Goal: Information Seeking & Learning: Learn about a topic

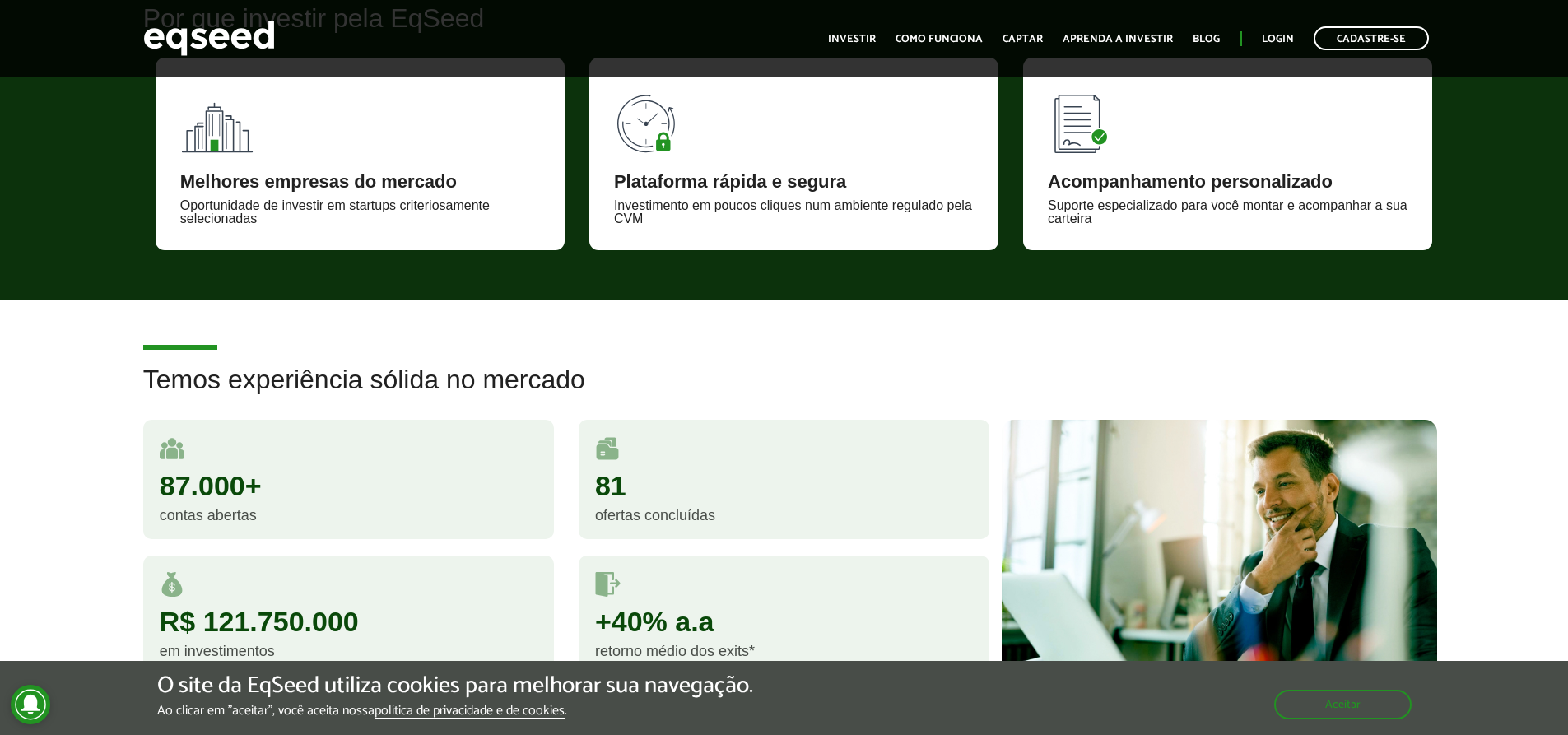
scroll to position [1399, 0]
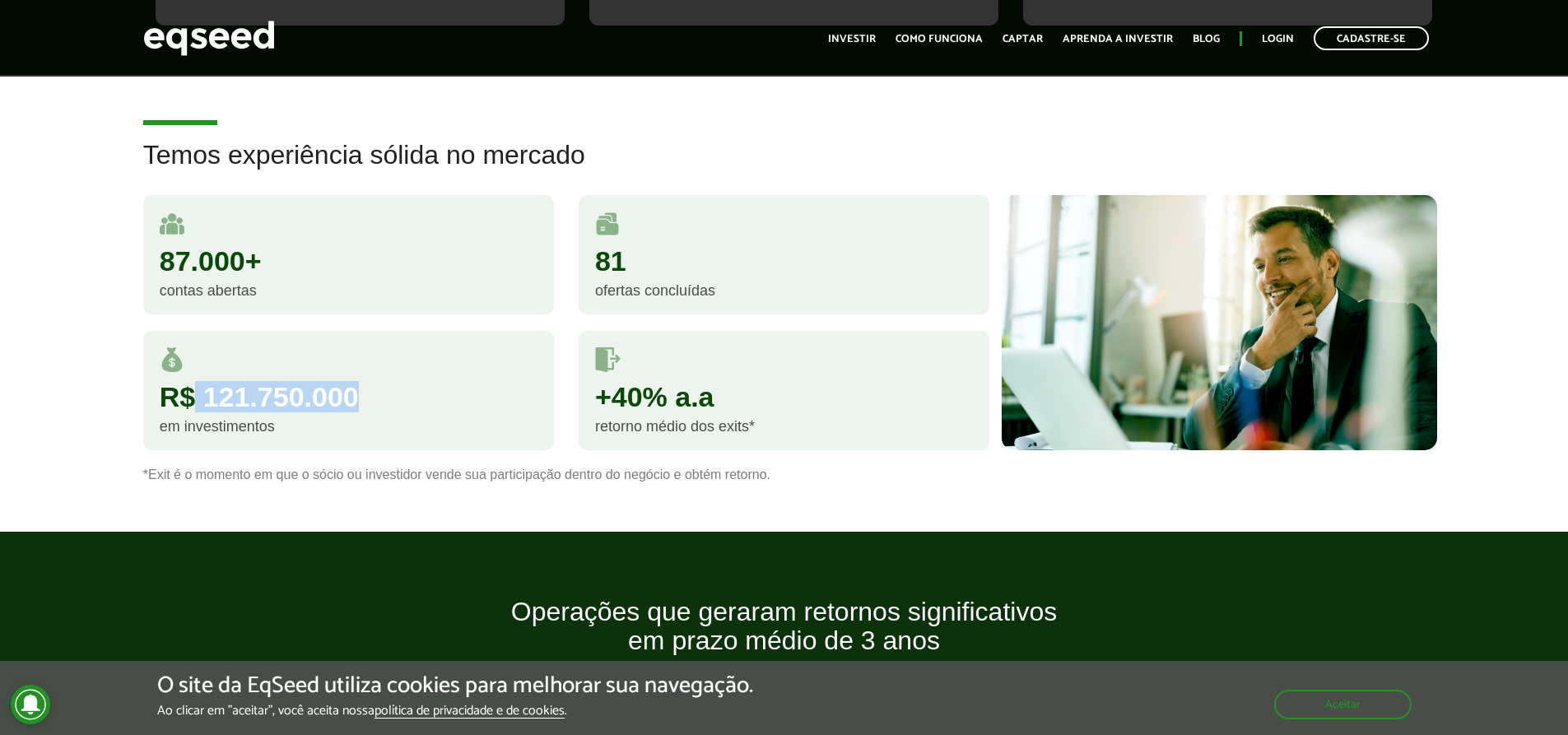
drag, startPoint x: 192, startPoint y: 401, endPoint x: 445, endPoint y: 398, distance: 253.0
click at [445, 398] on div "R$ 121.750.000" at bounding box center [347, 396] width 377 height 28
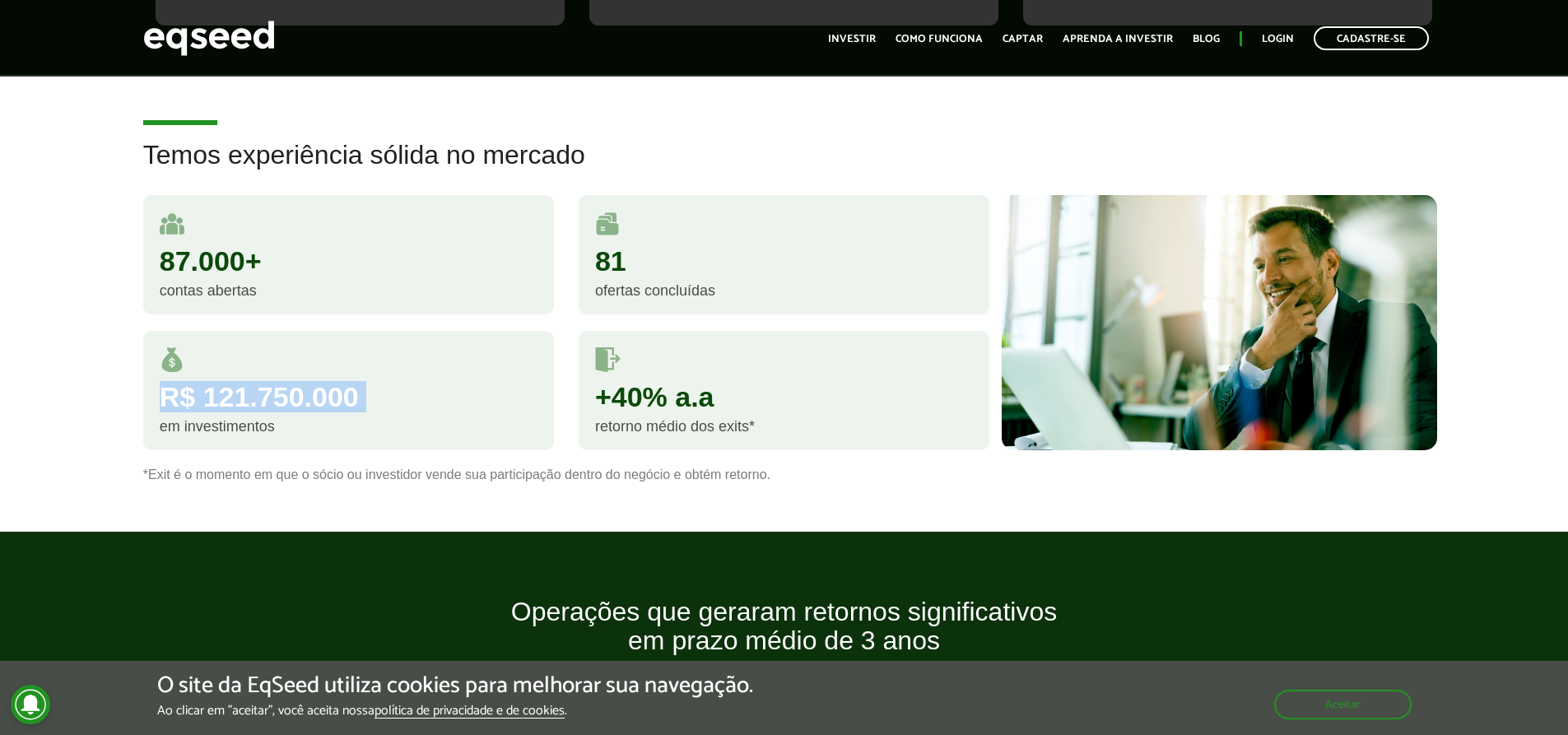
click at [445, 398] on div "R$ 121.750.000" at bounding box center [347, 396] width 377 height 28
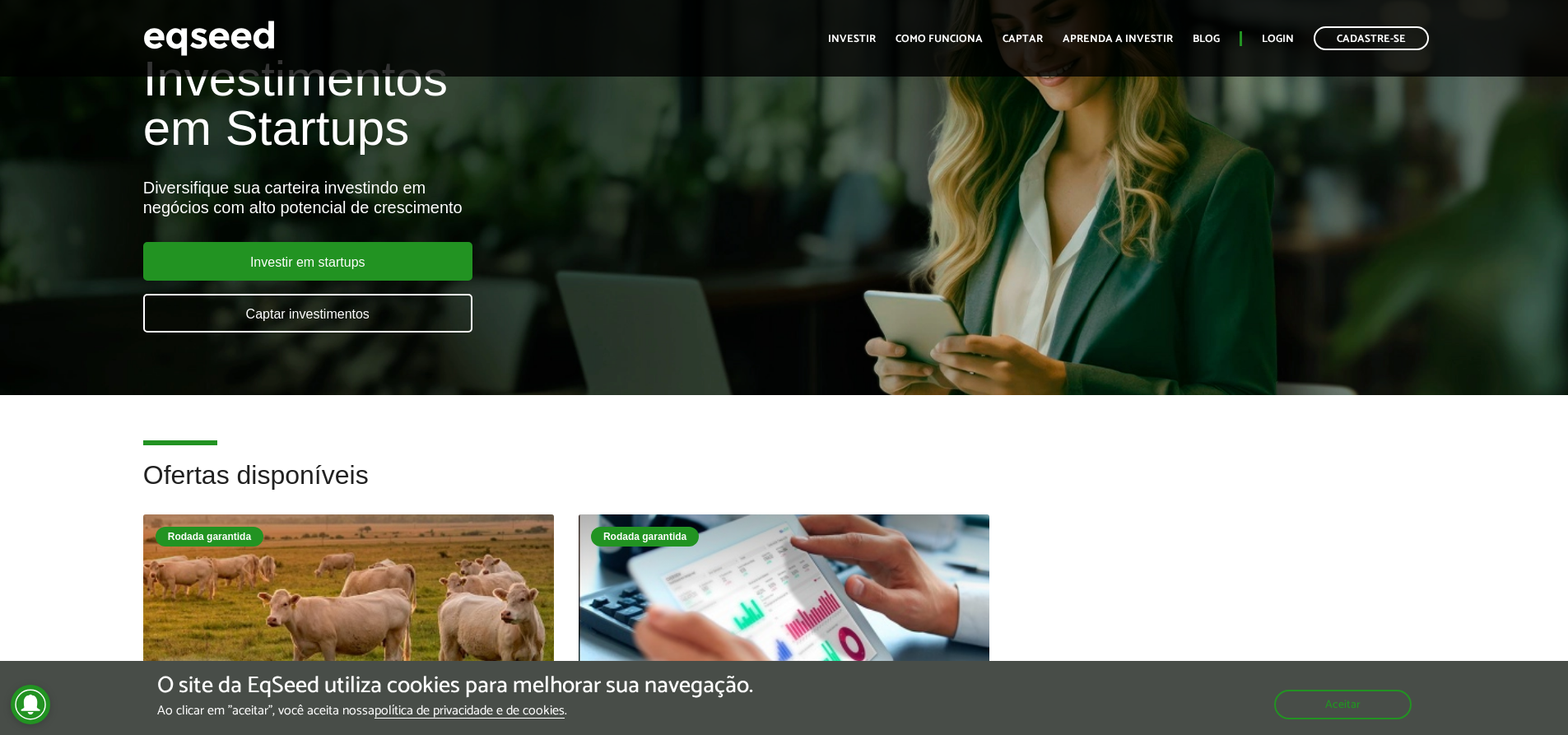
scroll to position [0, 0]
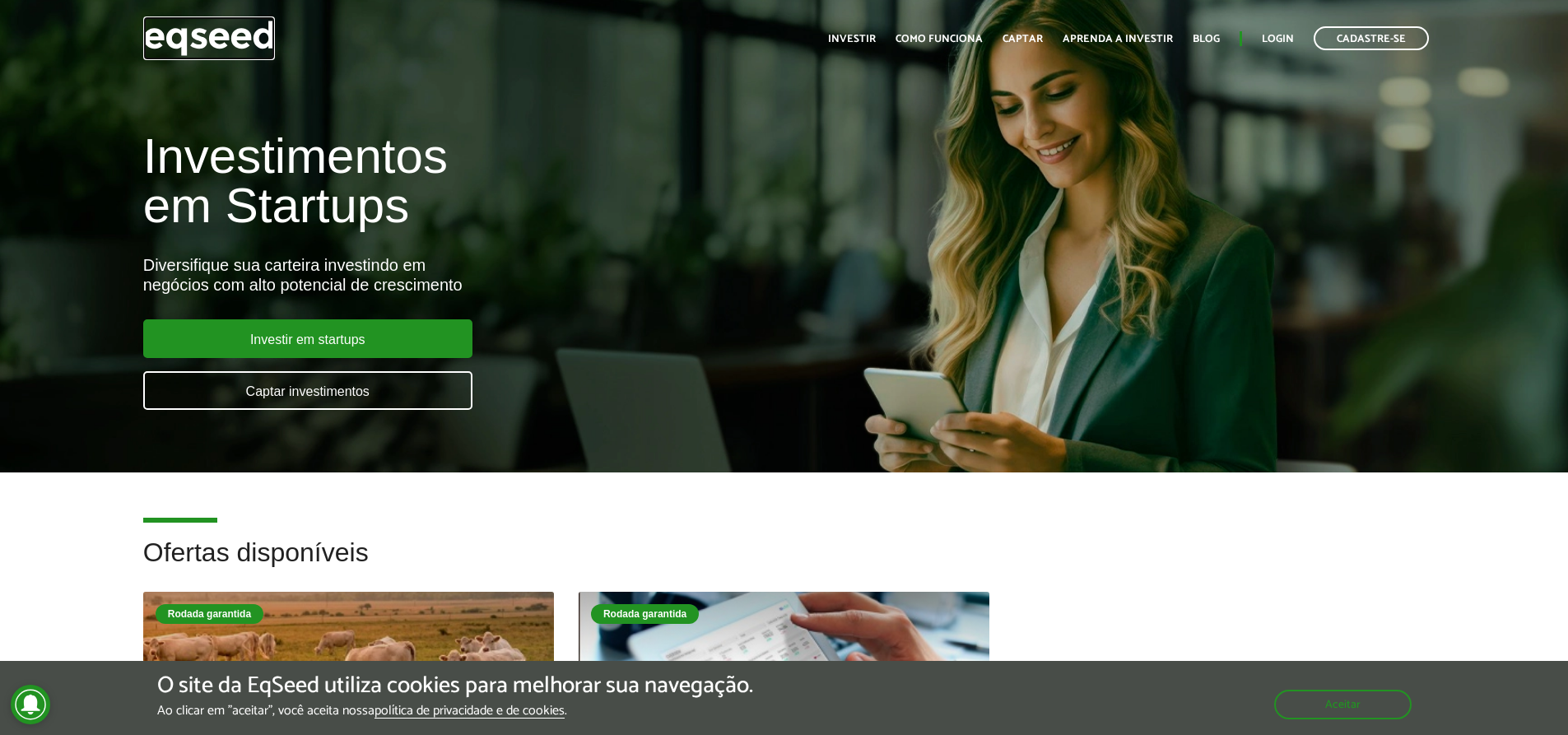
click at [206, 25] on img at bounding box center [209, 38] width 132 height 43
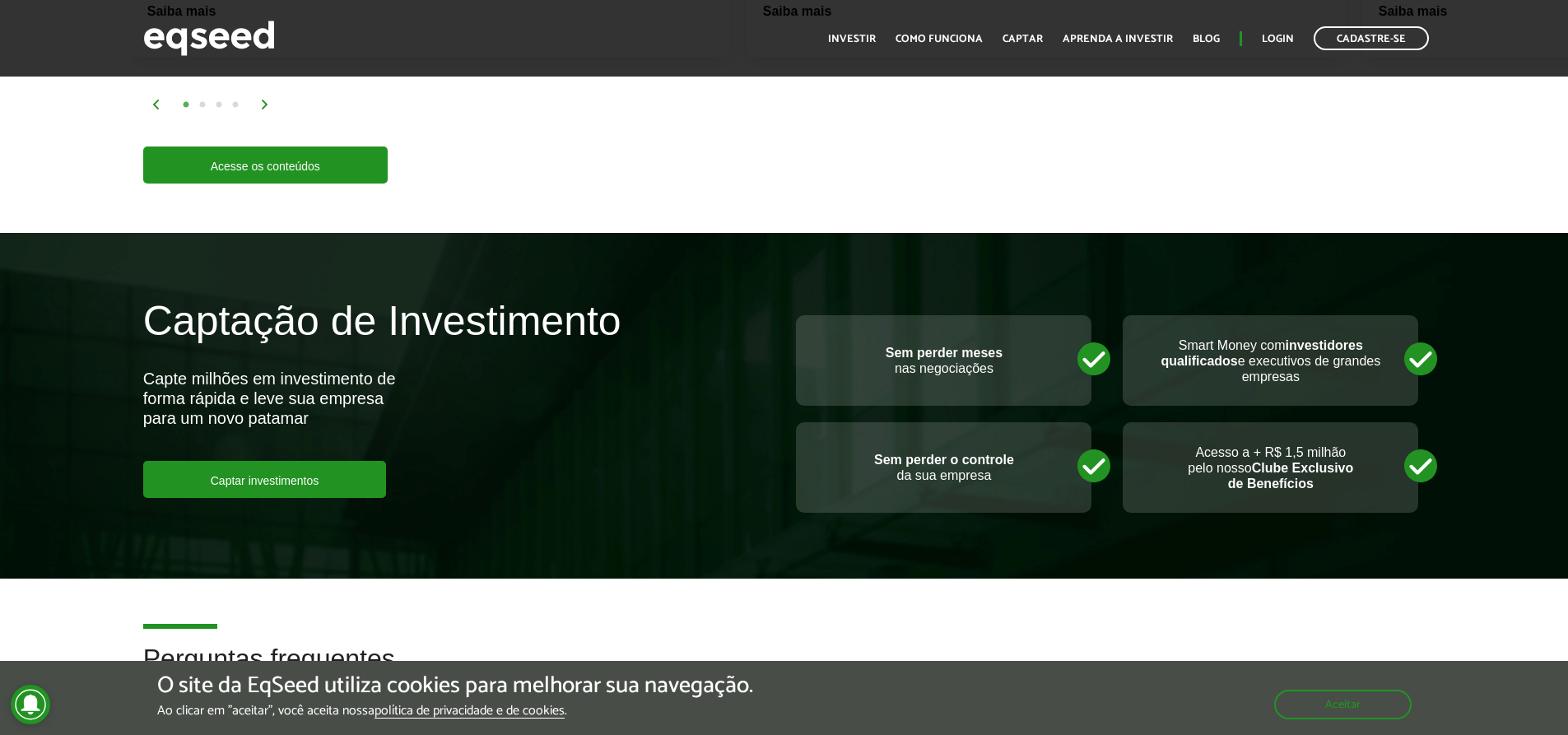
scroll to position [3375, 0]
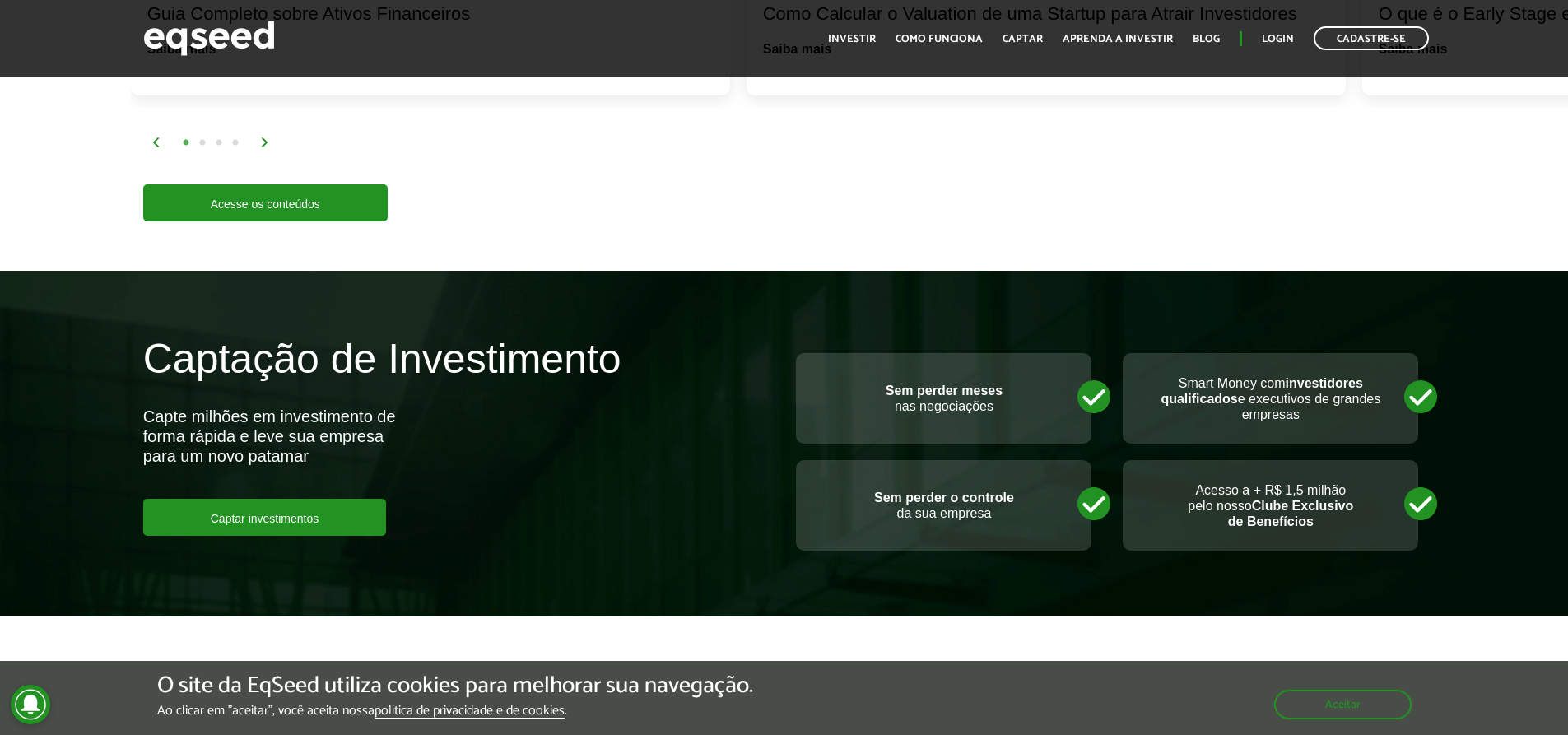
click at [616, 345] on h2 "Captação de Investimento" at bounding box center [457, 371] width 629 height 70
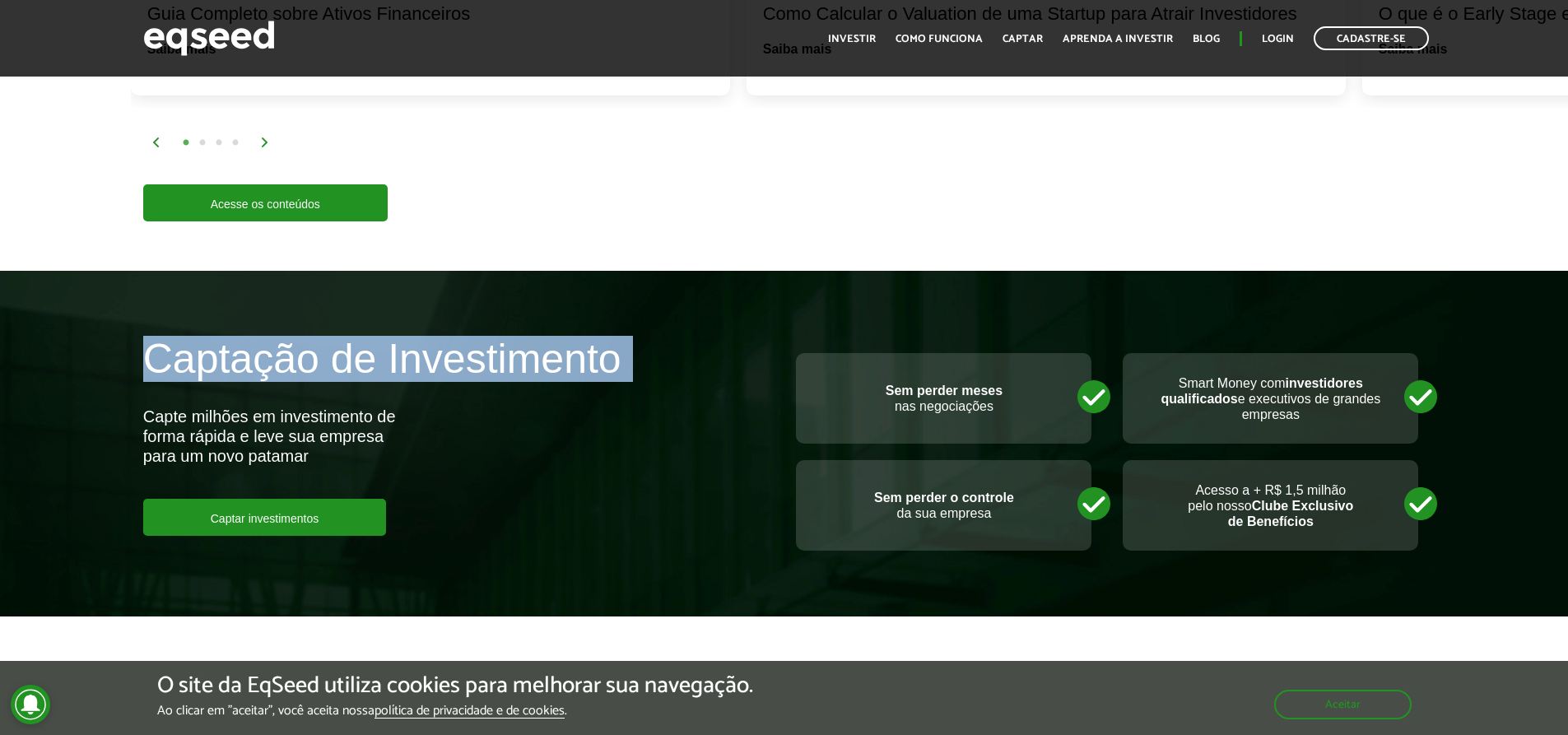
click at [616, 345] on h2 "Captação de Investimento" at bounding box center [457, 371] width 629 height 70
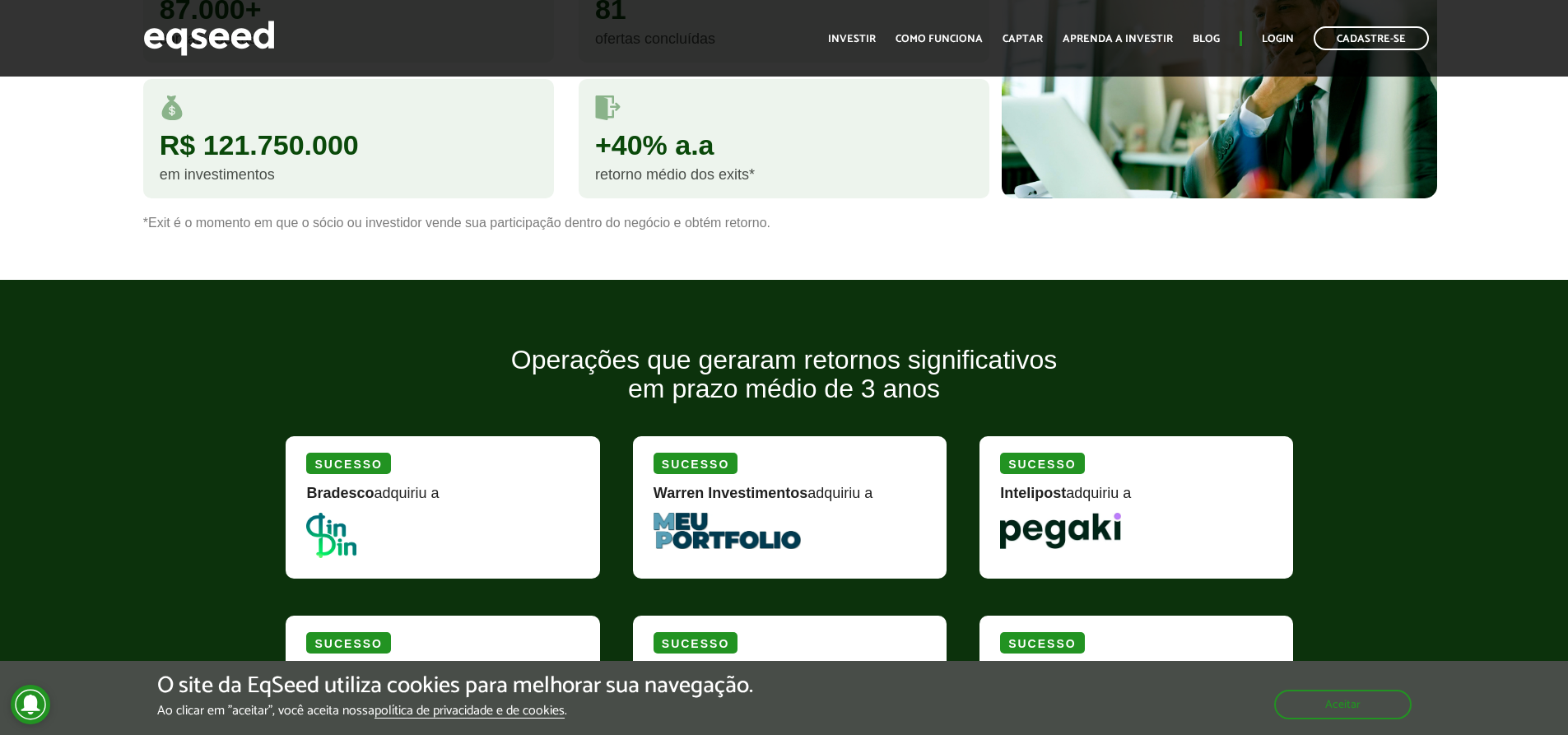
scroll to position [1464, 0]
